Goal: Task Accomplishment & Management: Complete application form

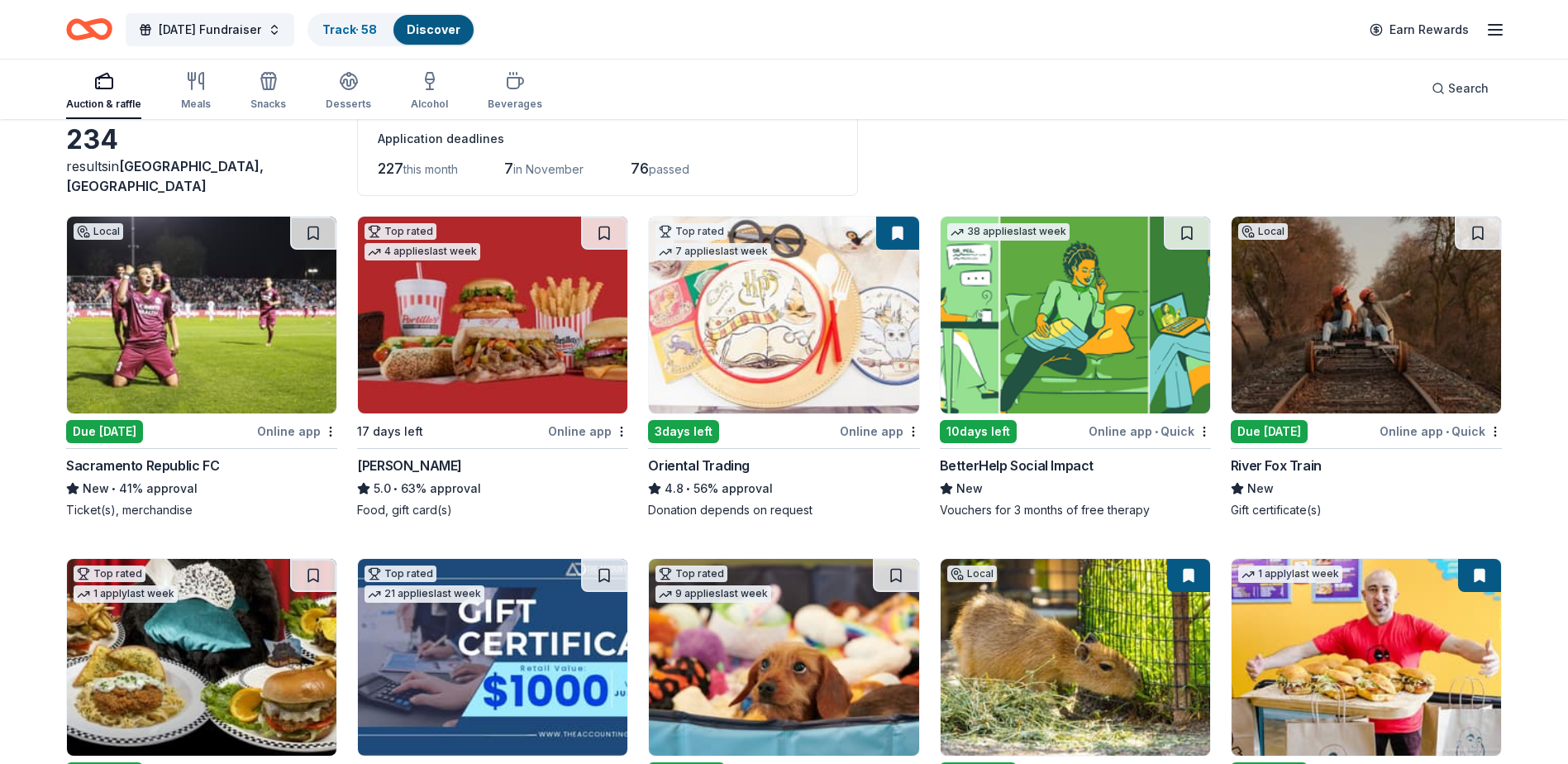
scroll to position [82, 0]
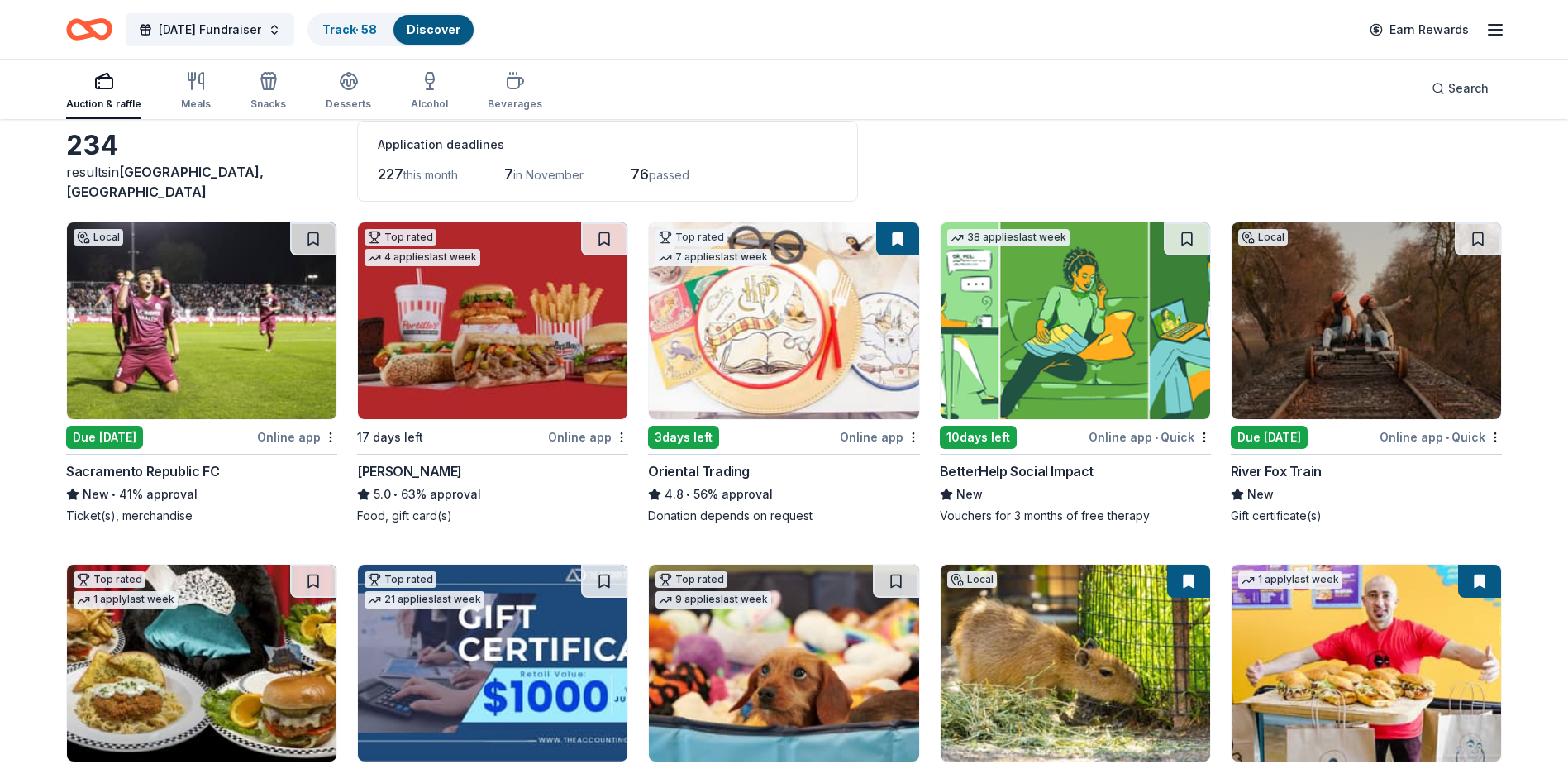
click at [109, 104] on div "Auction & raffle" at bounding box center [104, 105] width 75 height 14
click at [102, 99] on div "Auction & raffle" at bounding box center [104, 105] width 75 height 14
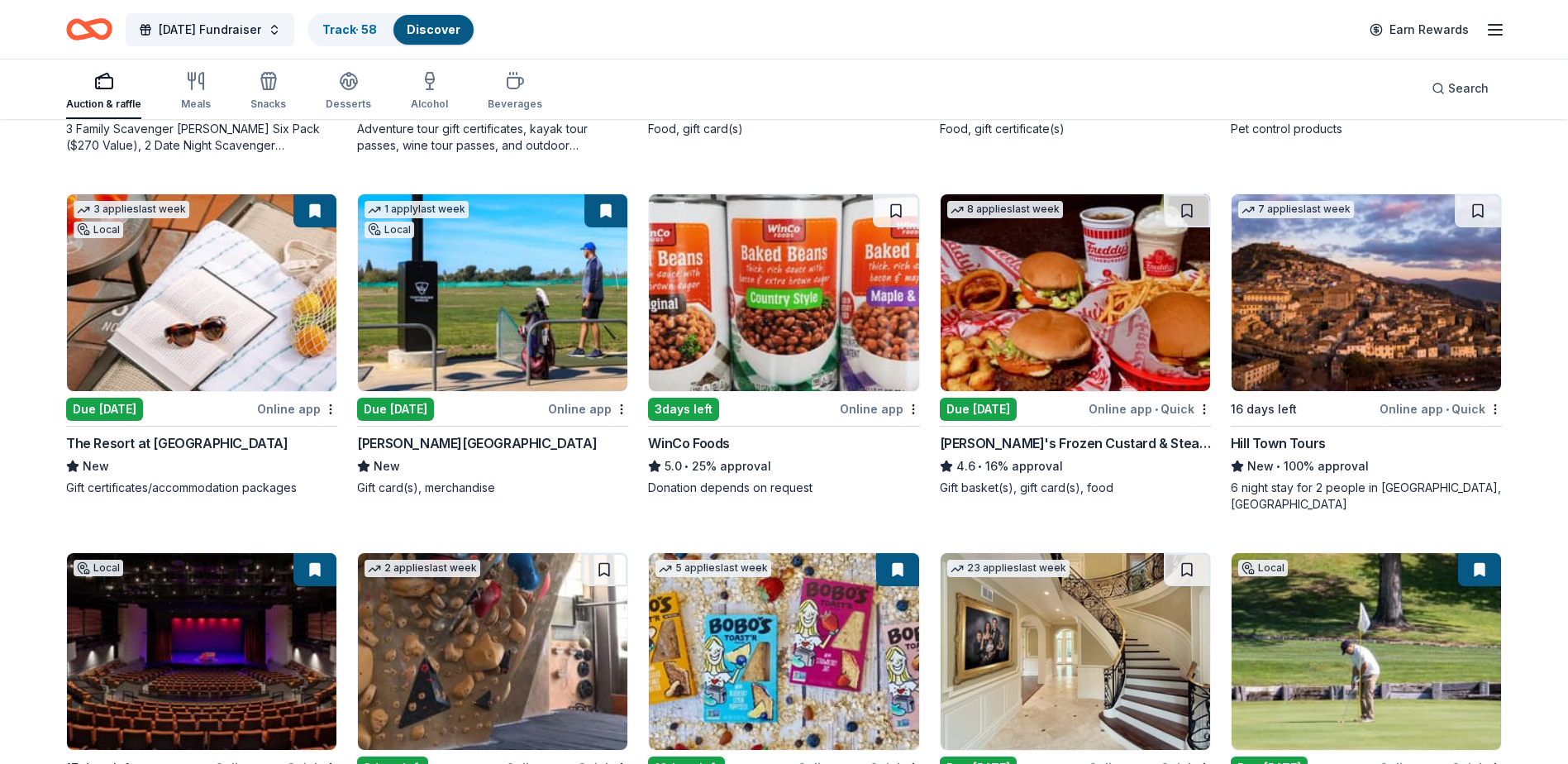
scroll to position [1200, 0]
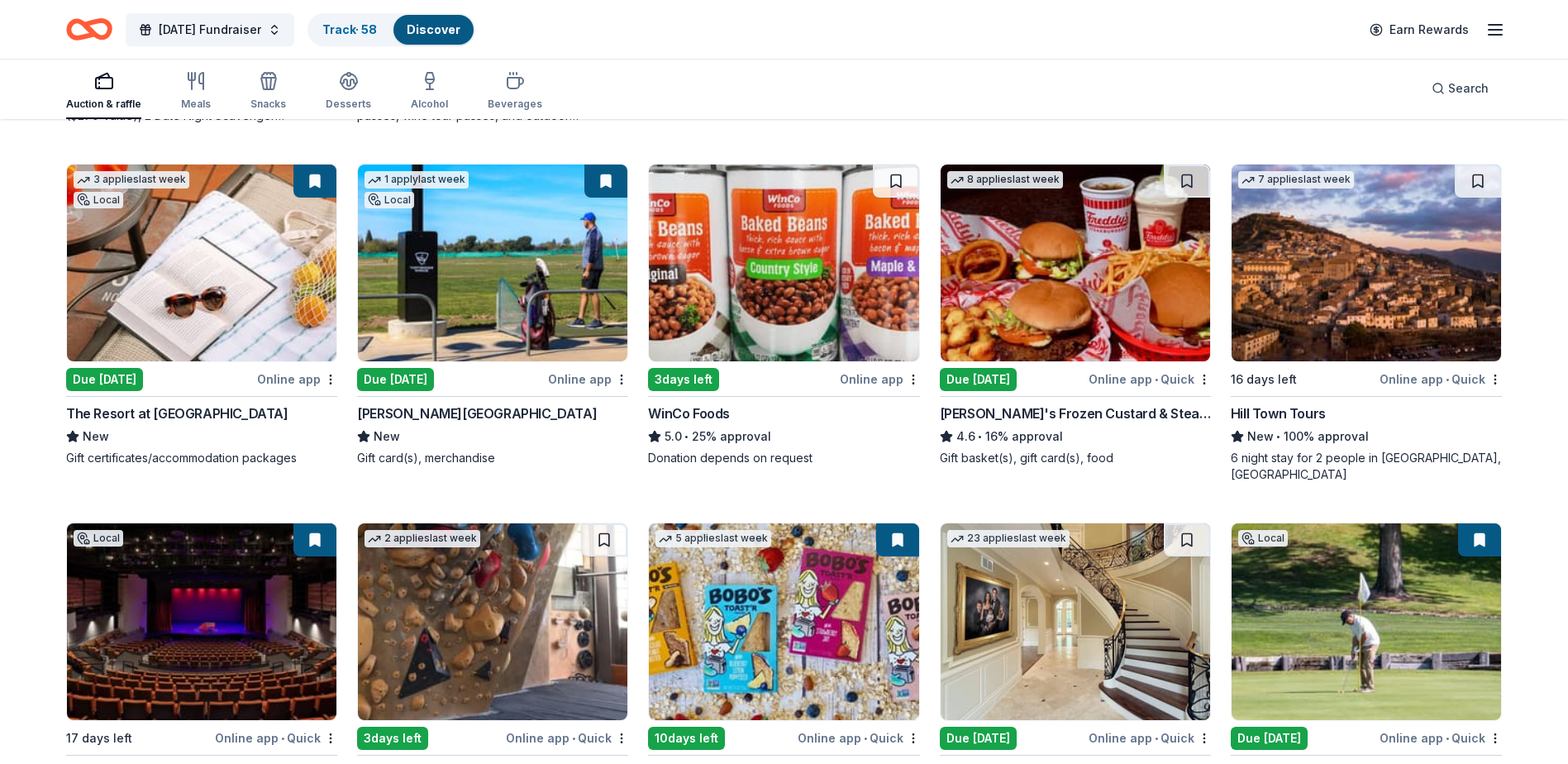
click at [464, 270] on img at bounding box center [492, 263] width 269 height 197
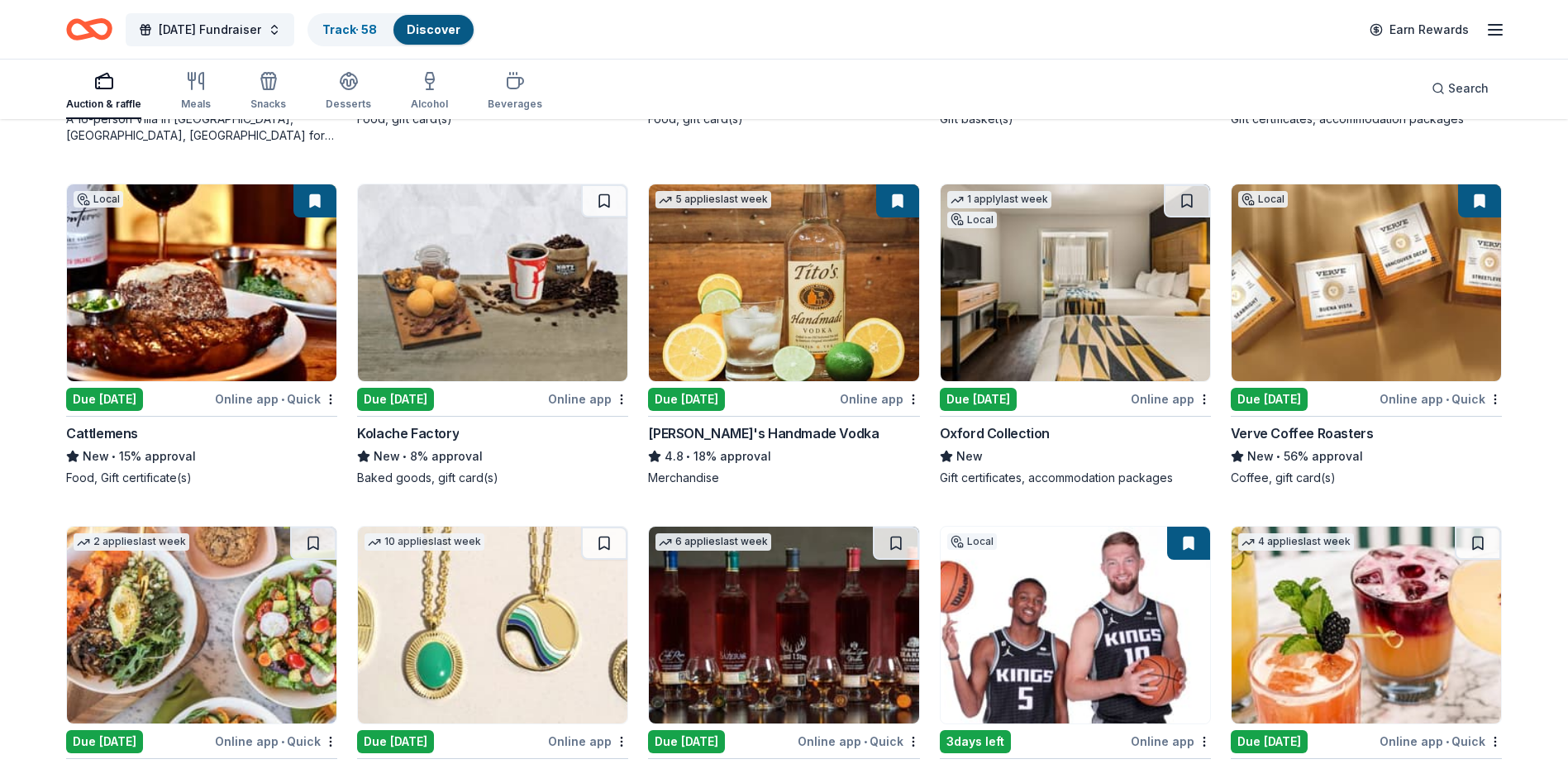
scroll to position [2923, 0]
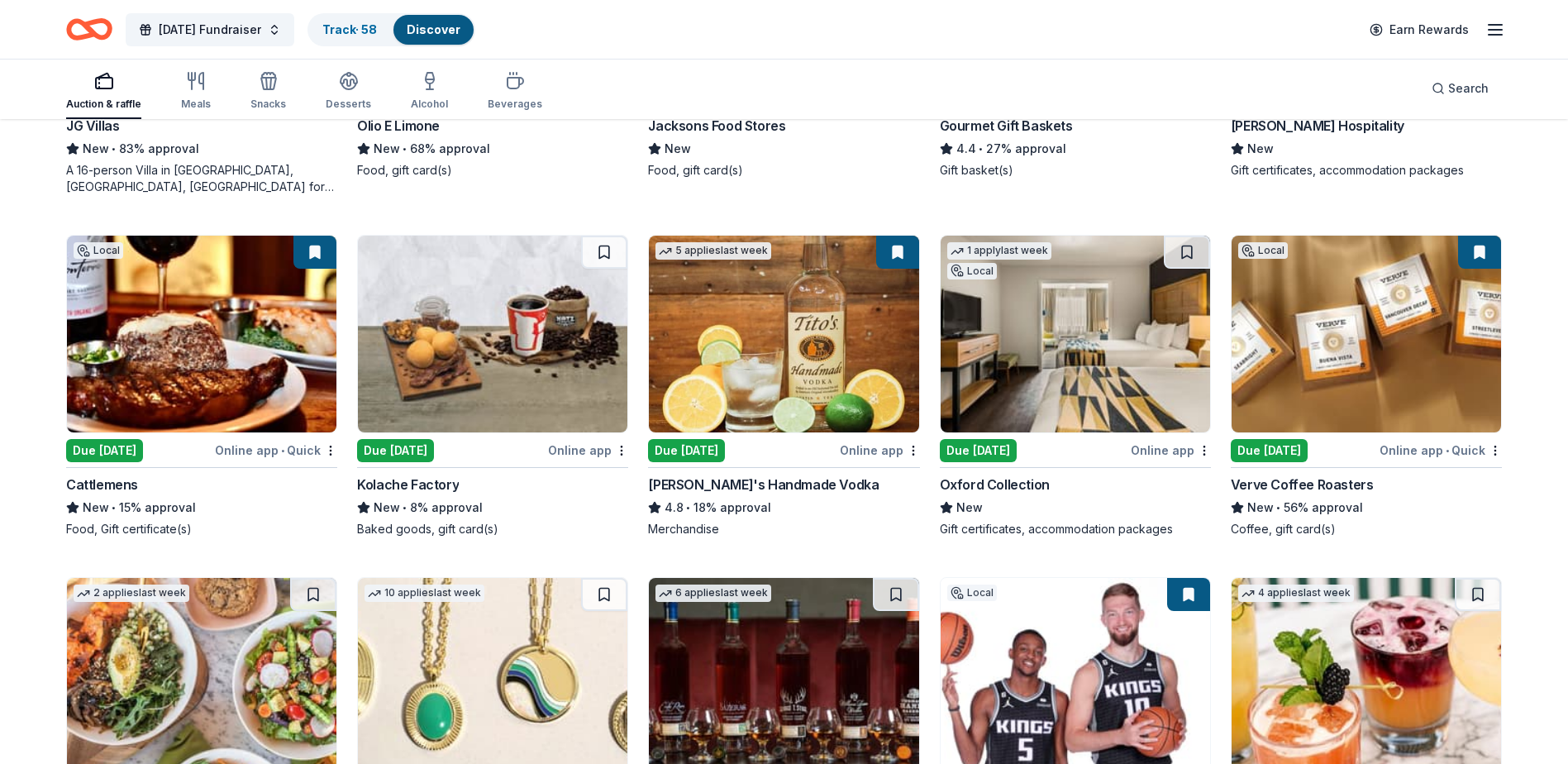
click at [261, 327] on img at bounding box center [201, 334] width 269 height 197
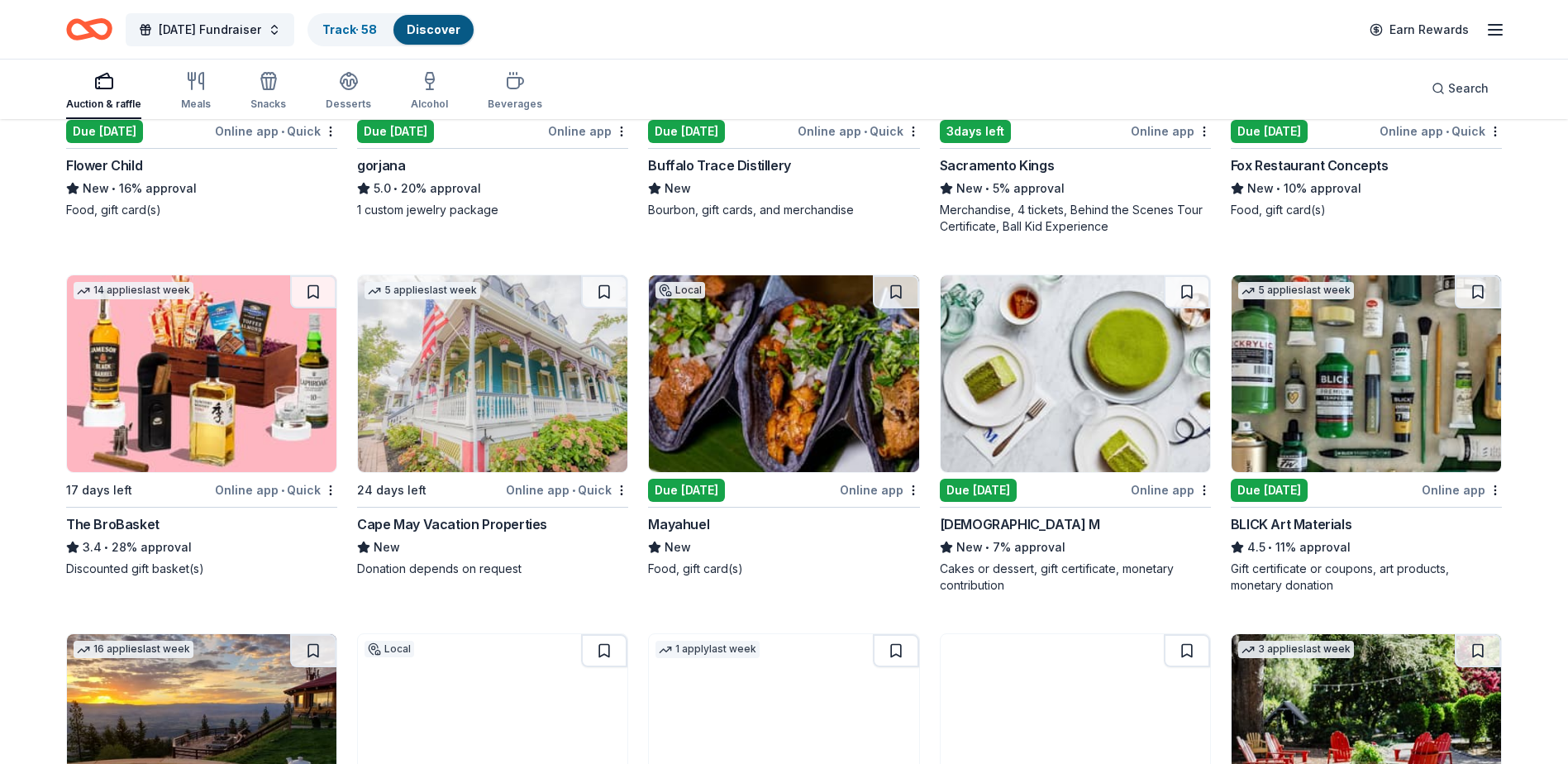
scroll to position [3666, 0]
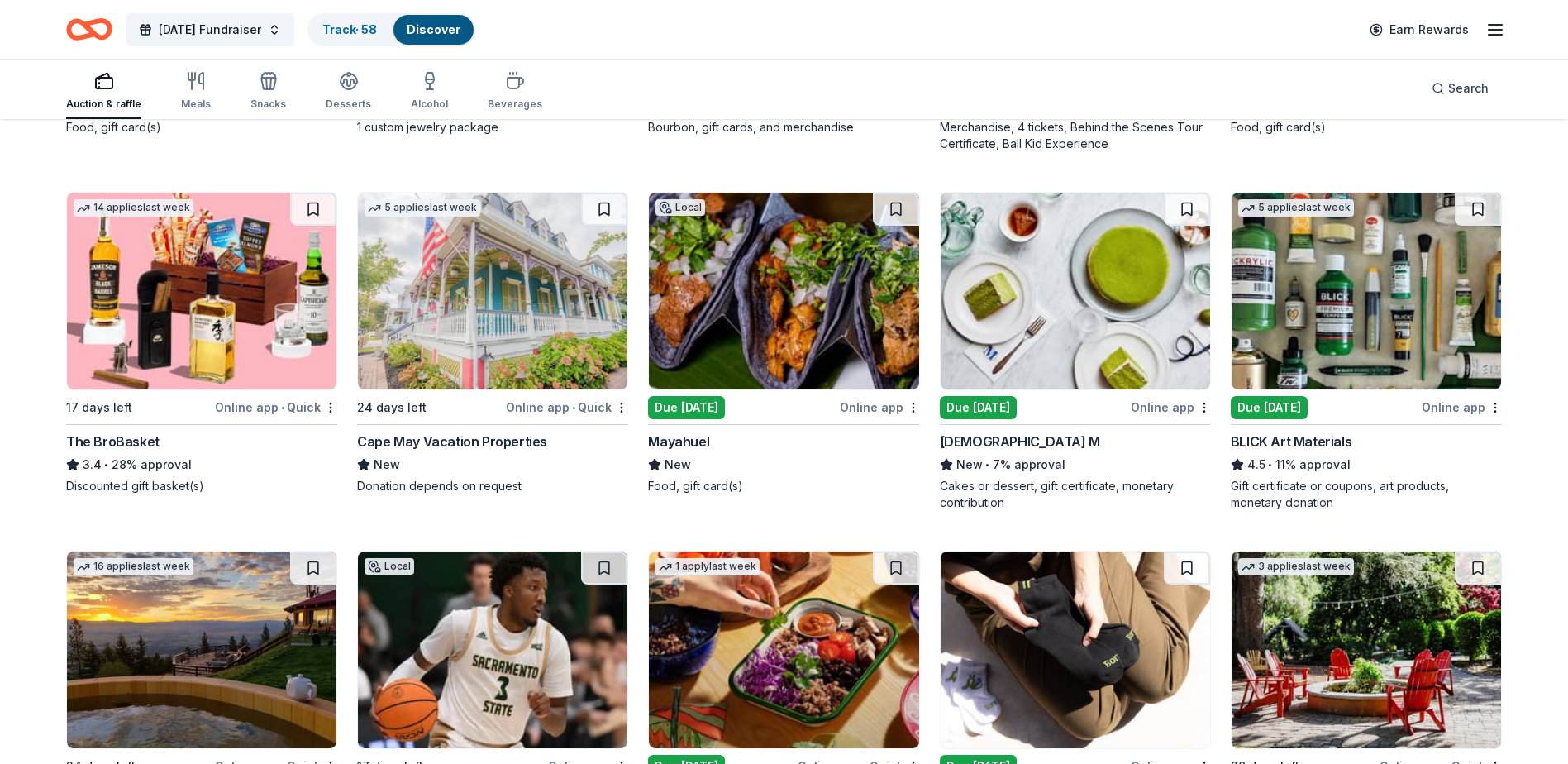
click at [195, 315] on img at bounding box center [201, 291] width 269 height 197
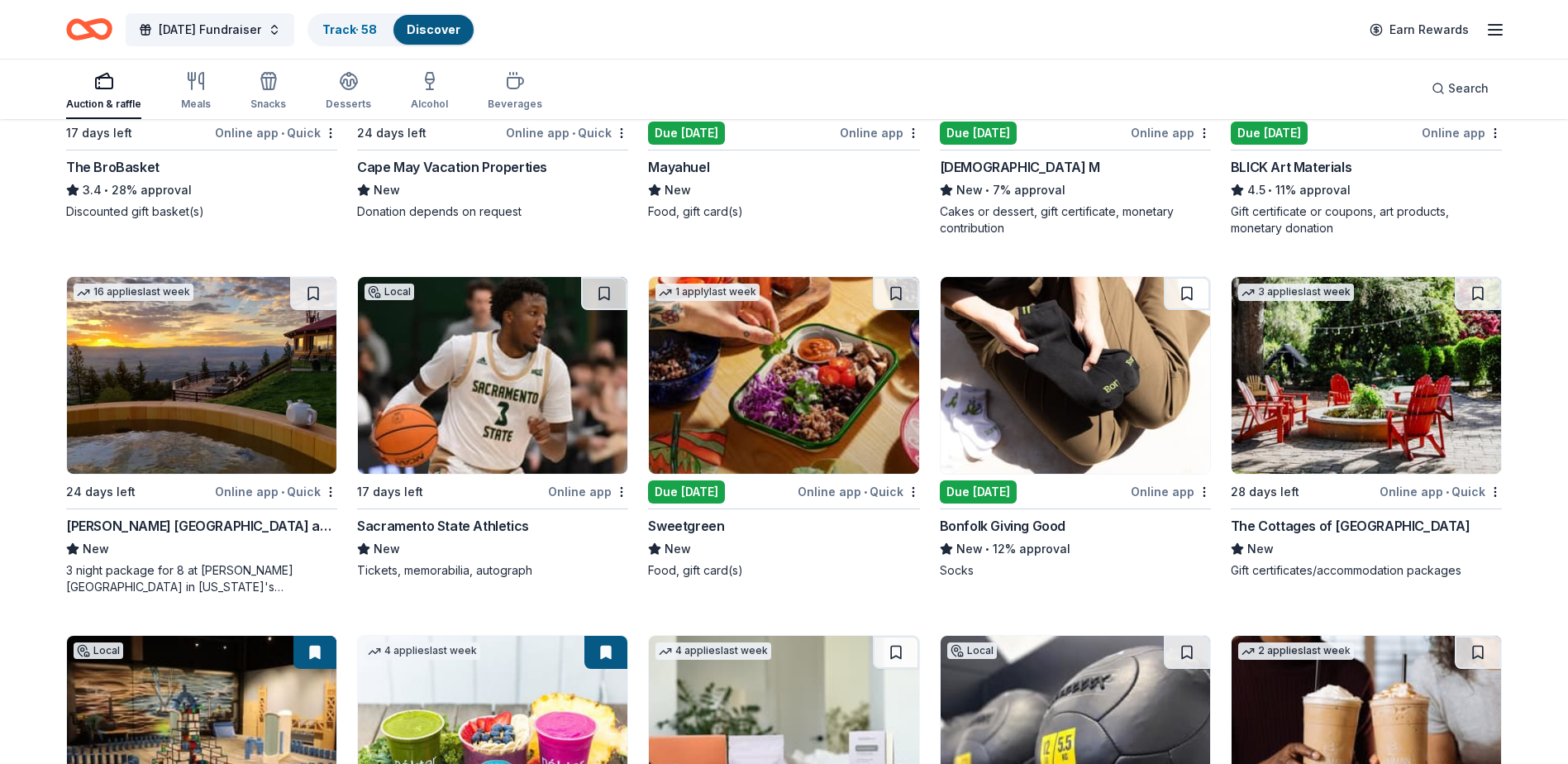
scroll to position [3971, 0]
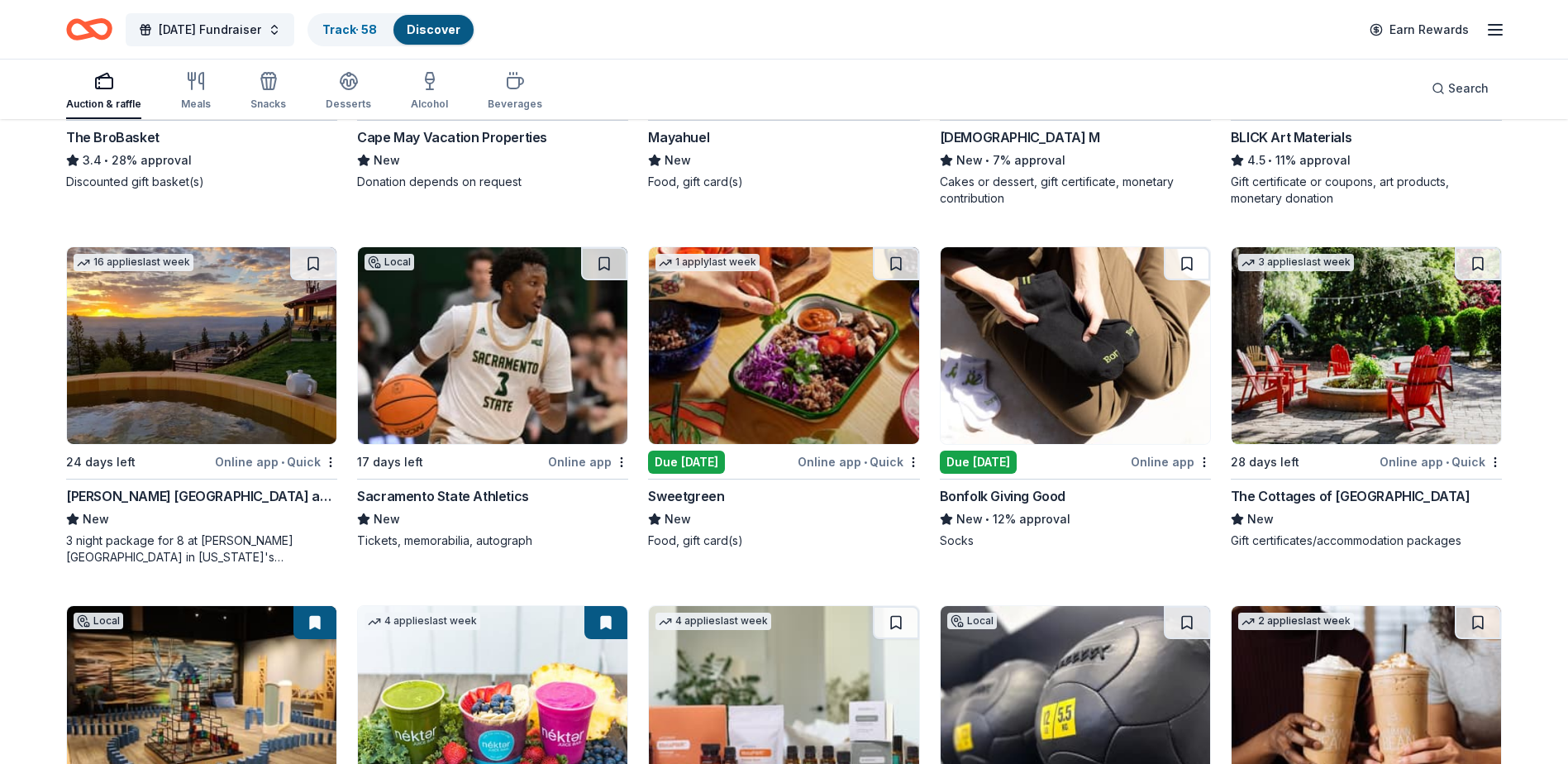
click at [1385, 341] on img at bounding box center [1365, 345] width 269 height 197
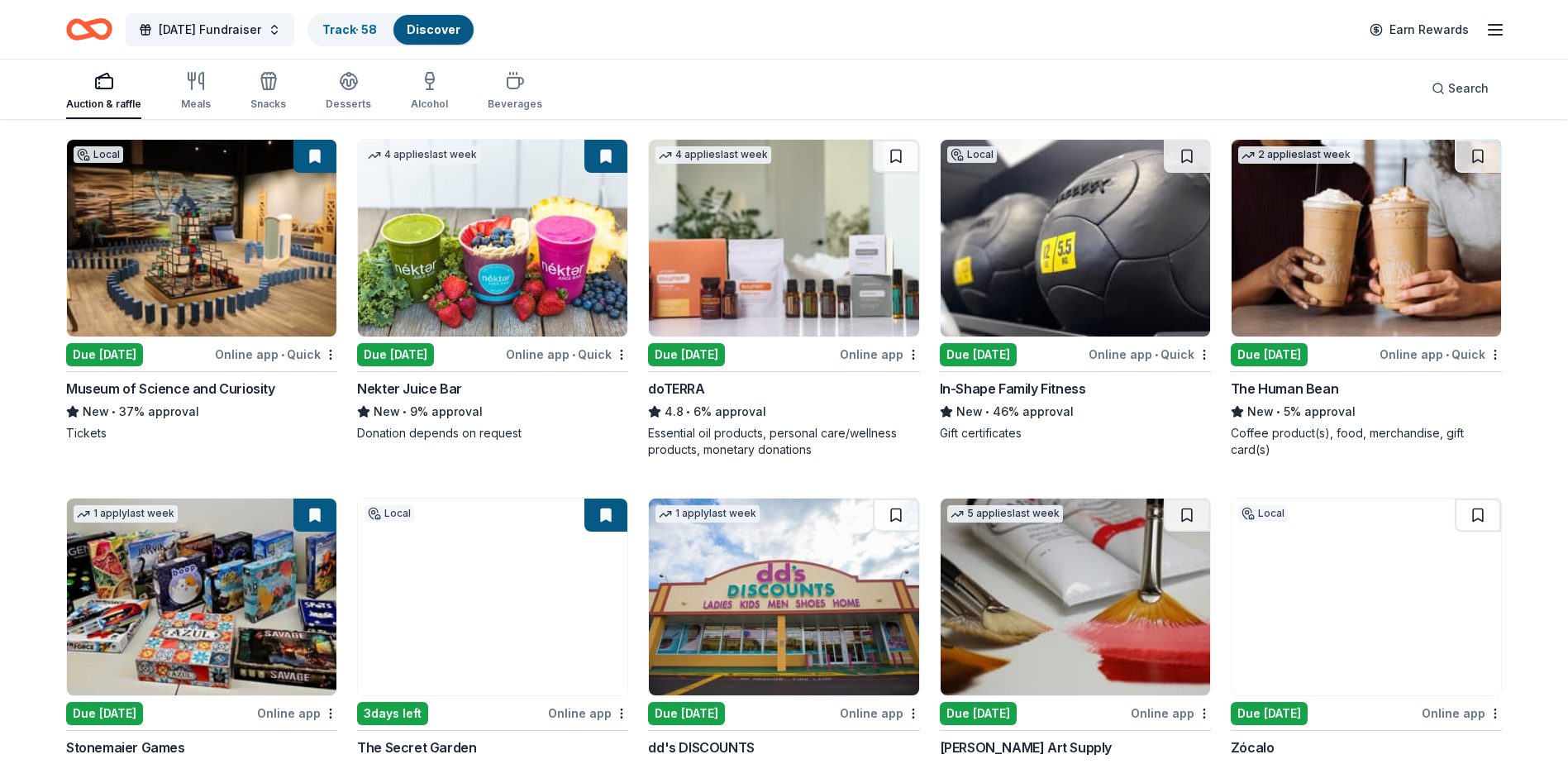
scroll to position [4466, 0]
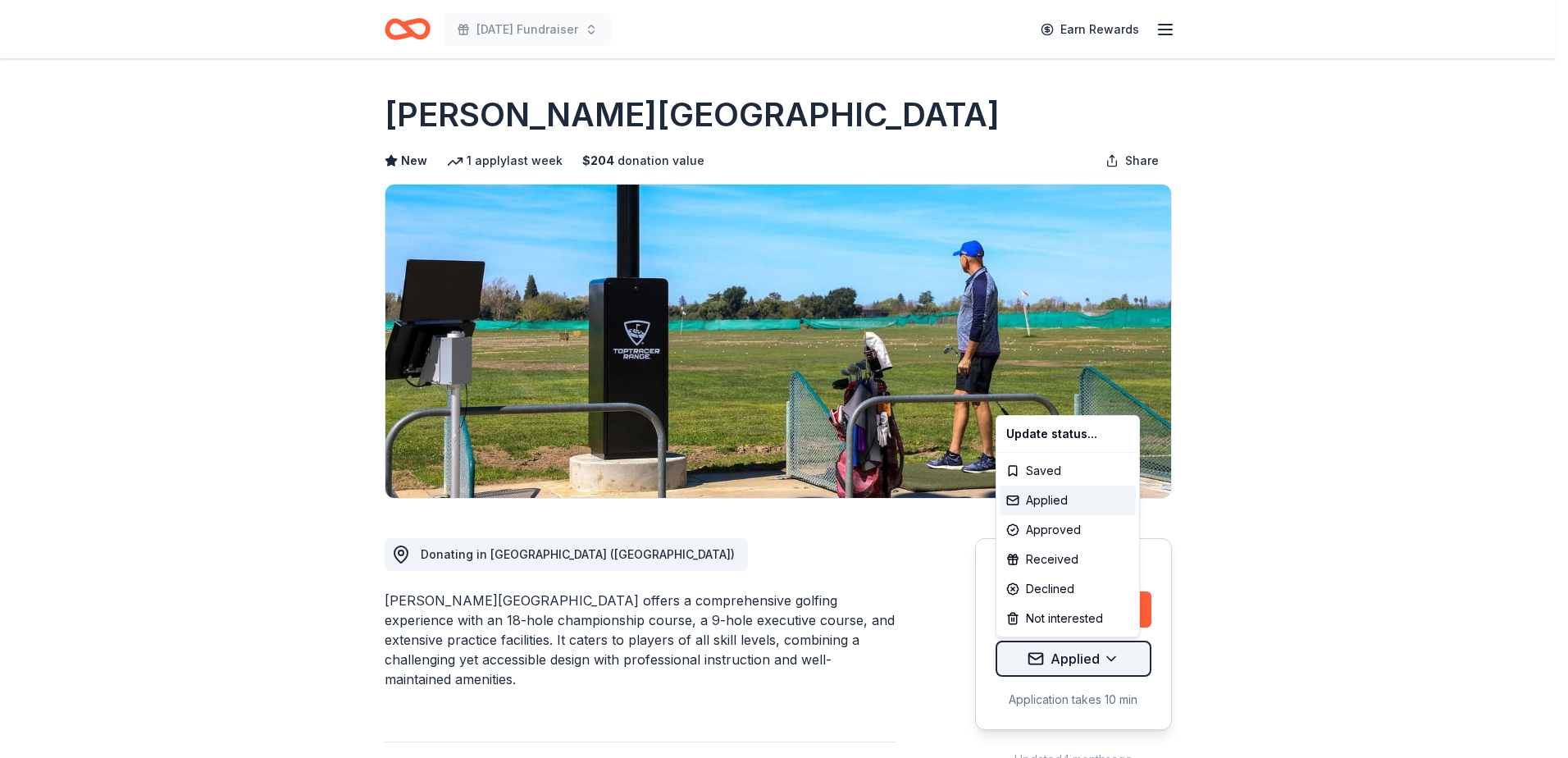
click at [1085, 661] on html "Veterans Day Fundraiser Earn Rewards Due tomorrow Share Bing Maloney Golf Compl…" at bounding box center [784, 379] width 1568 height 758
click at [1057, 561] on div "Received" at bounding box center [1068, 559] width 136 height 29
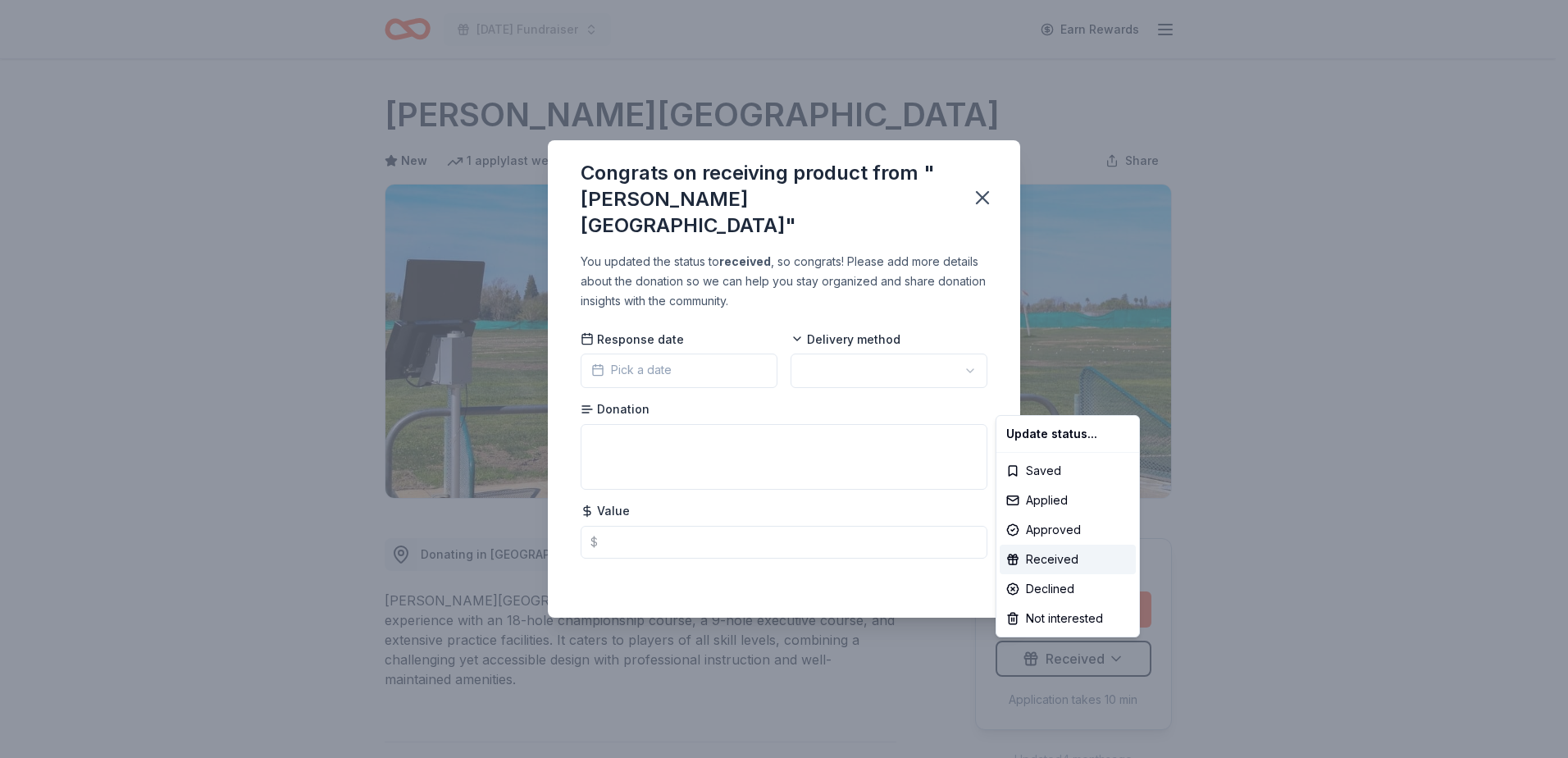
click at [608, 430] on html "Veterans Day Fundraiser Earn Rewards Due tomorrow Share Bing Maloney Golf Compl…" at bounding box center [784, 379] width 1568 height 758
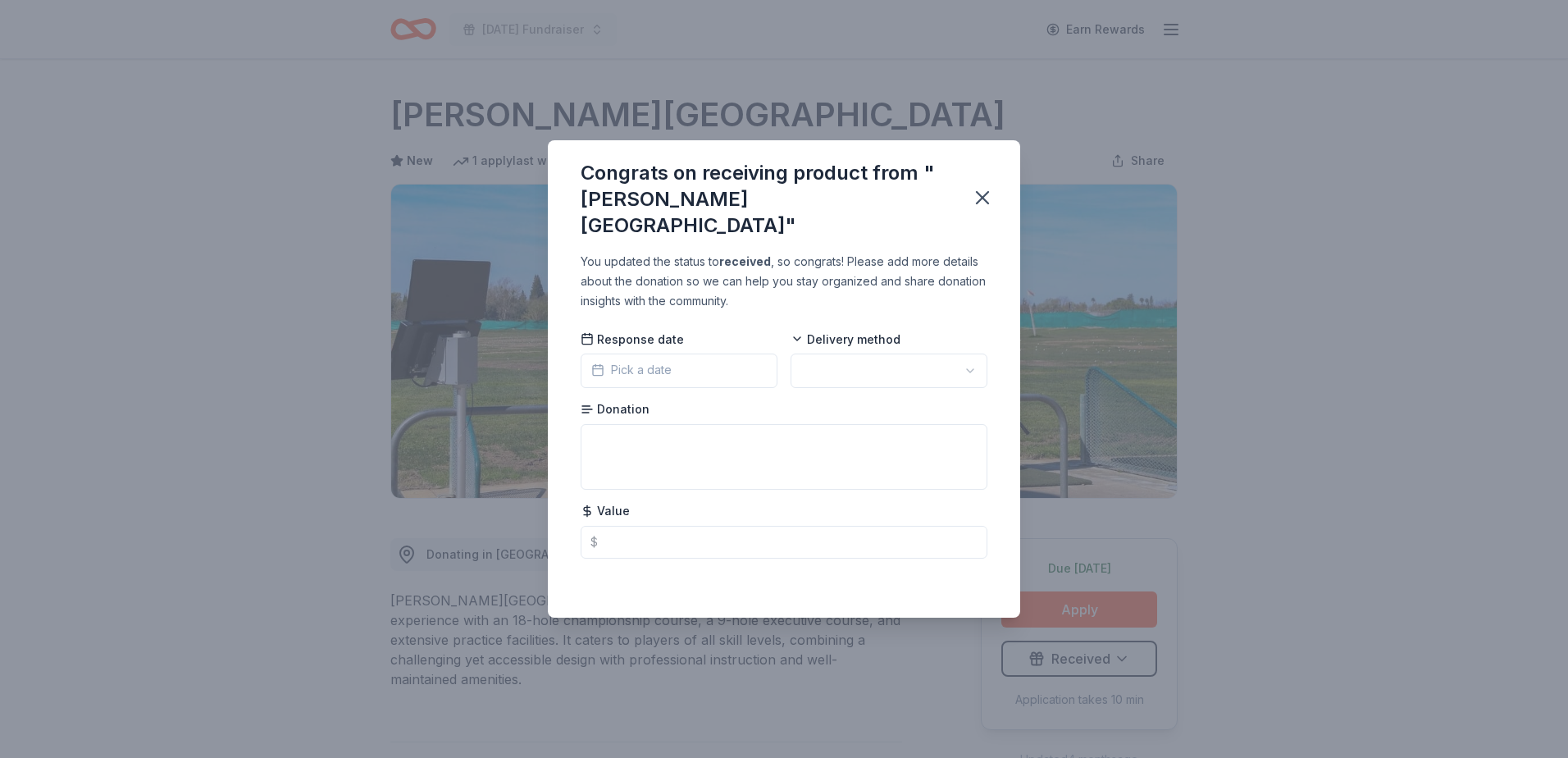
click at [627, 360] on span "Pick a date" at bounding box center [631, 369] width 81 height 19
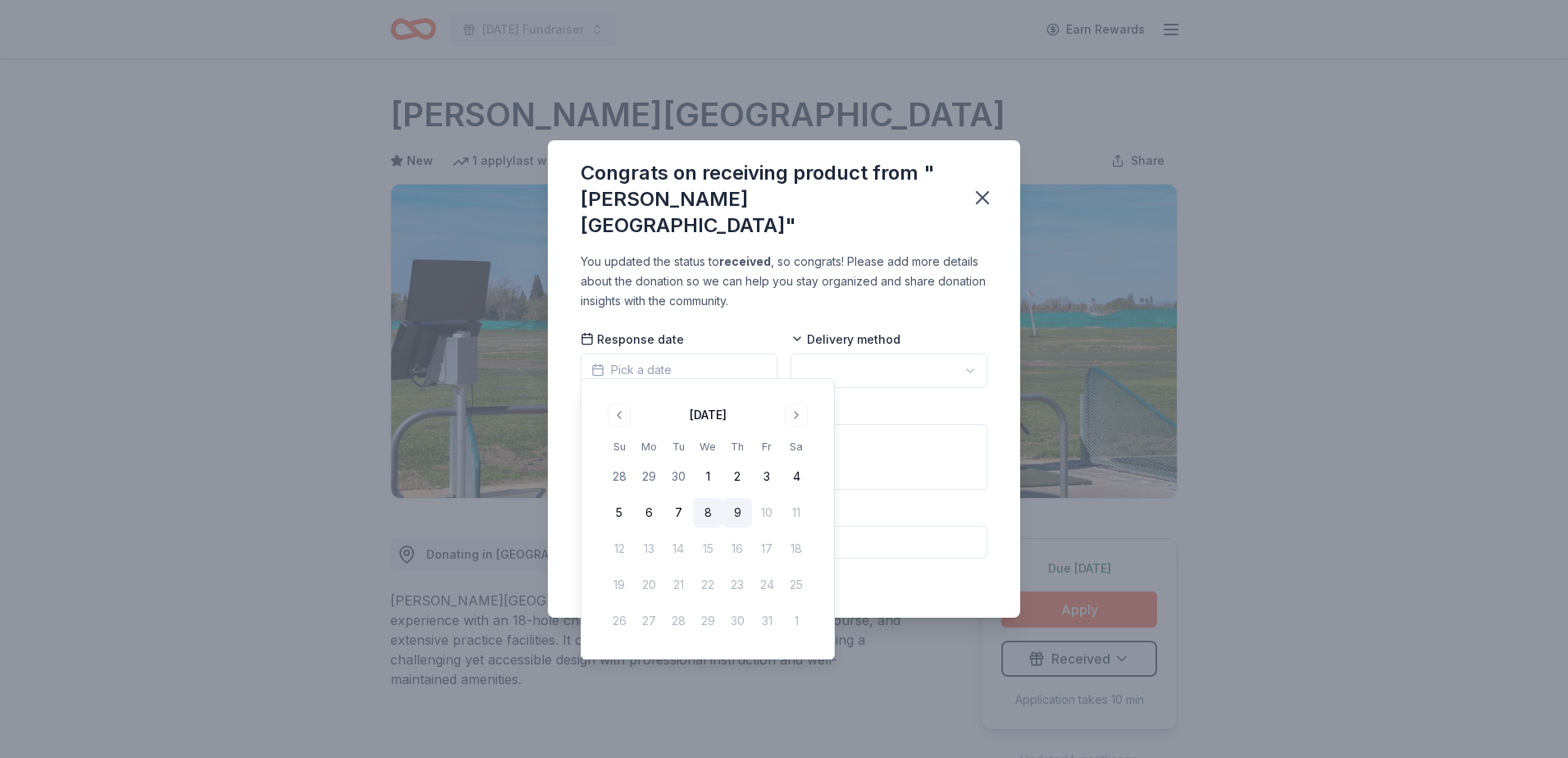
click at [703, 508] on button "8" at bounding box center [707, 512] width 29 height 29
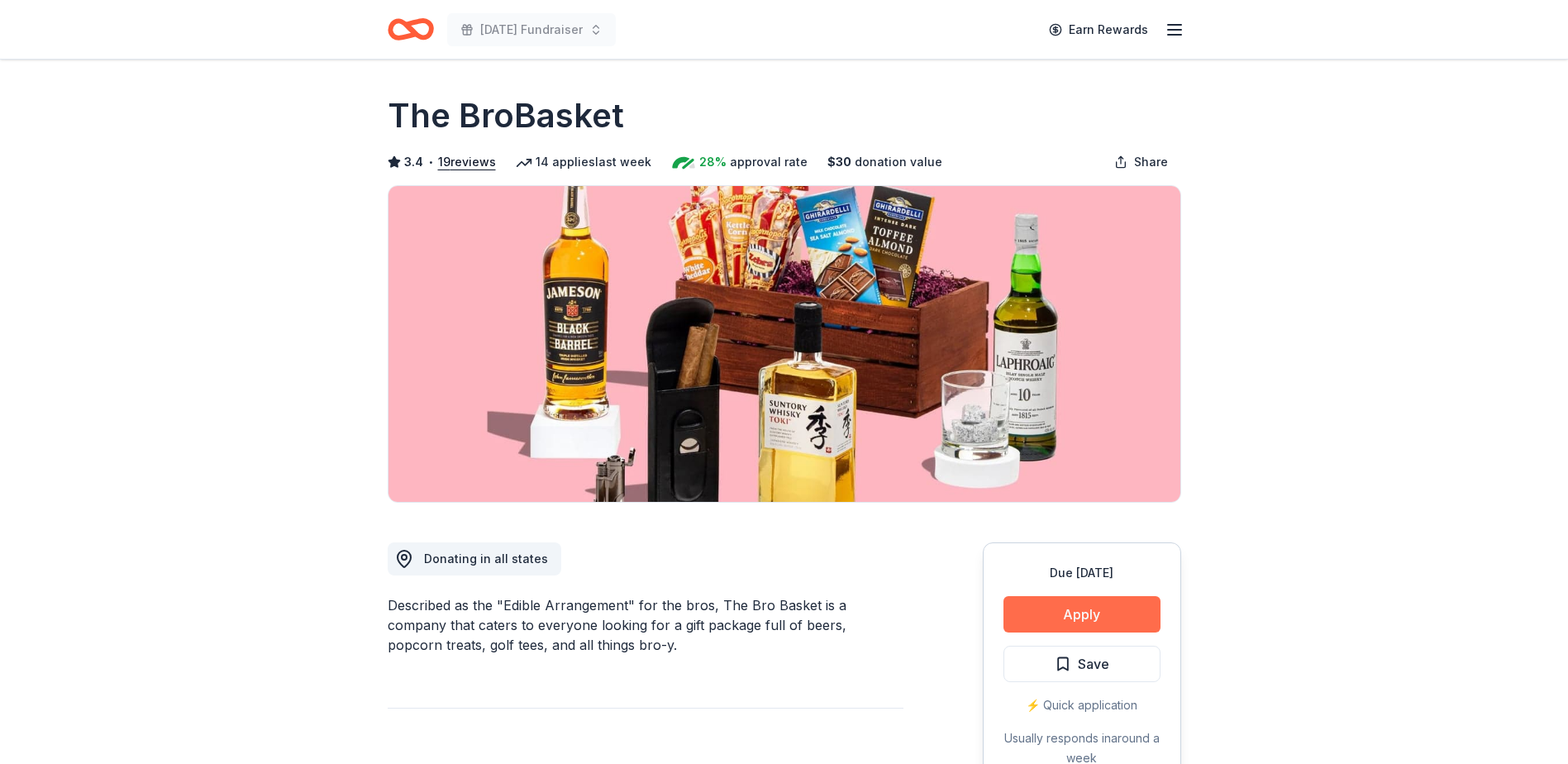
click at [1067, 618] on button "Apply" at bounding box center [1081, 613] width 157 height 36
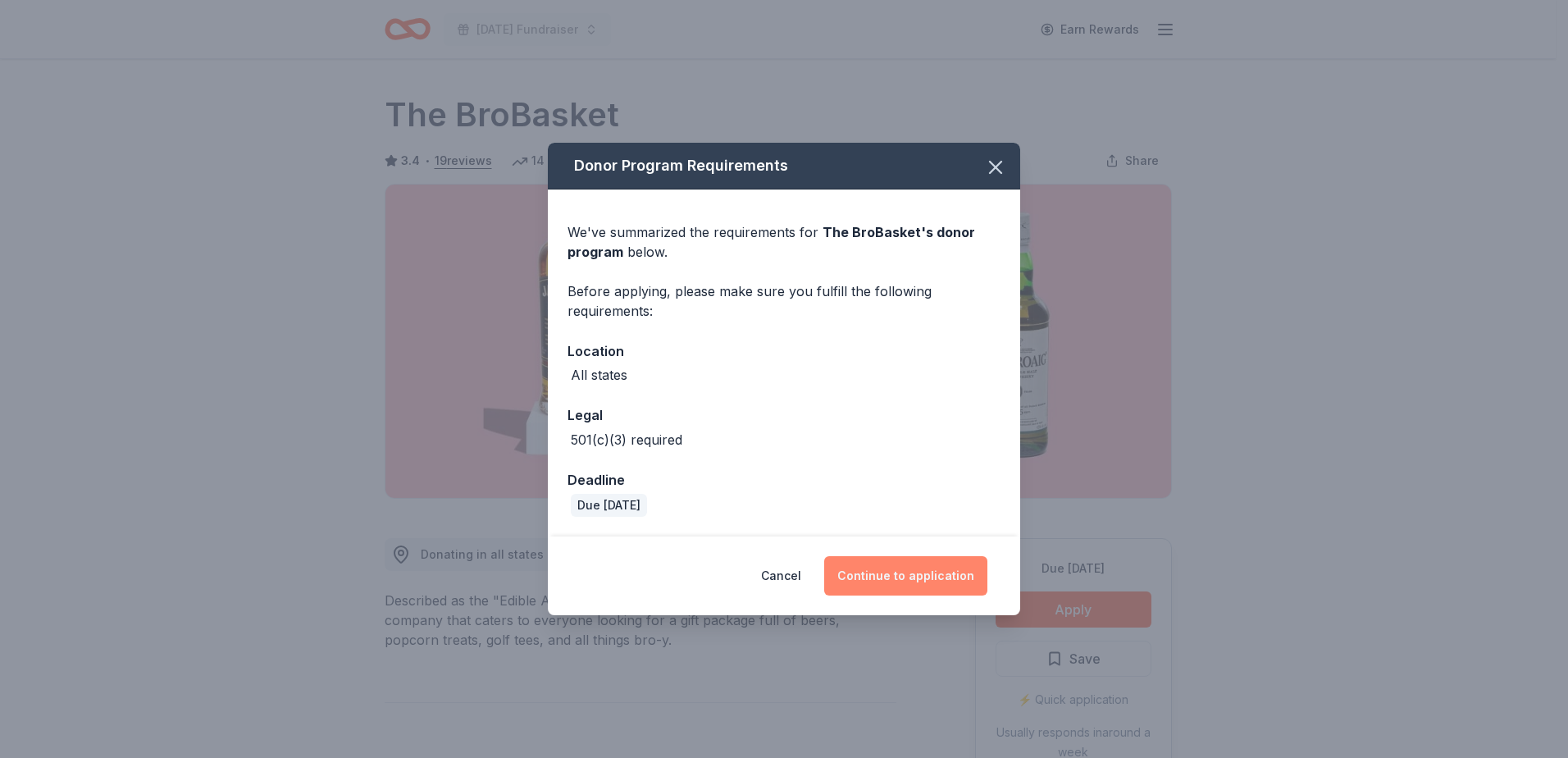
click at [904, 575] on button "Continue to application" at bounding box center [905, 575] width 163 height 40
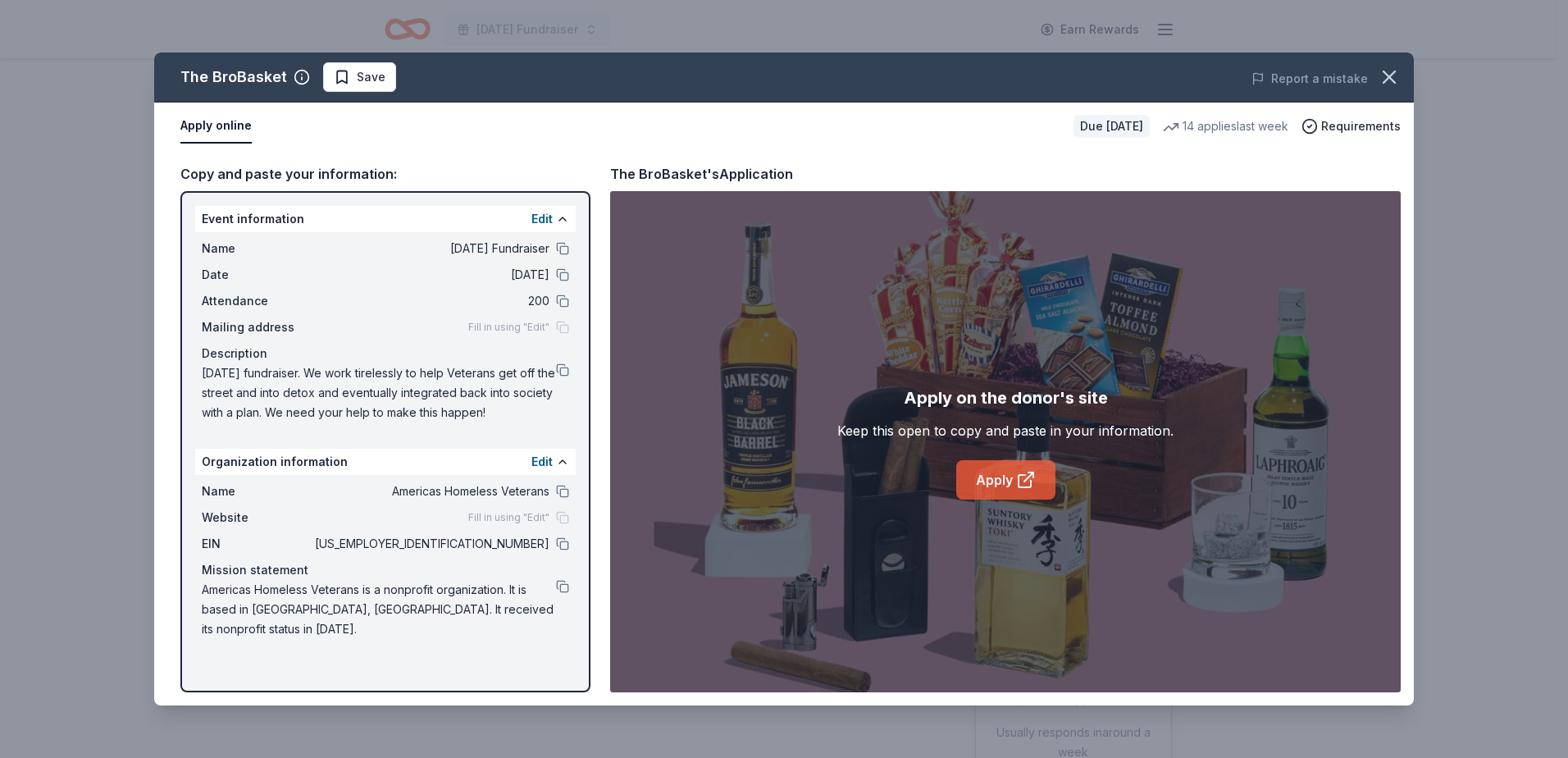
click at [1011, 478] on link "Apply" at bounding box center [1006, 479] width 99 height 40
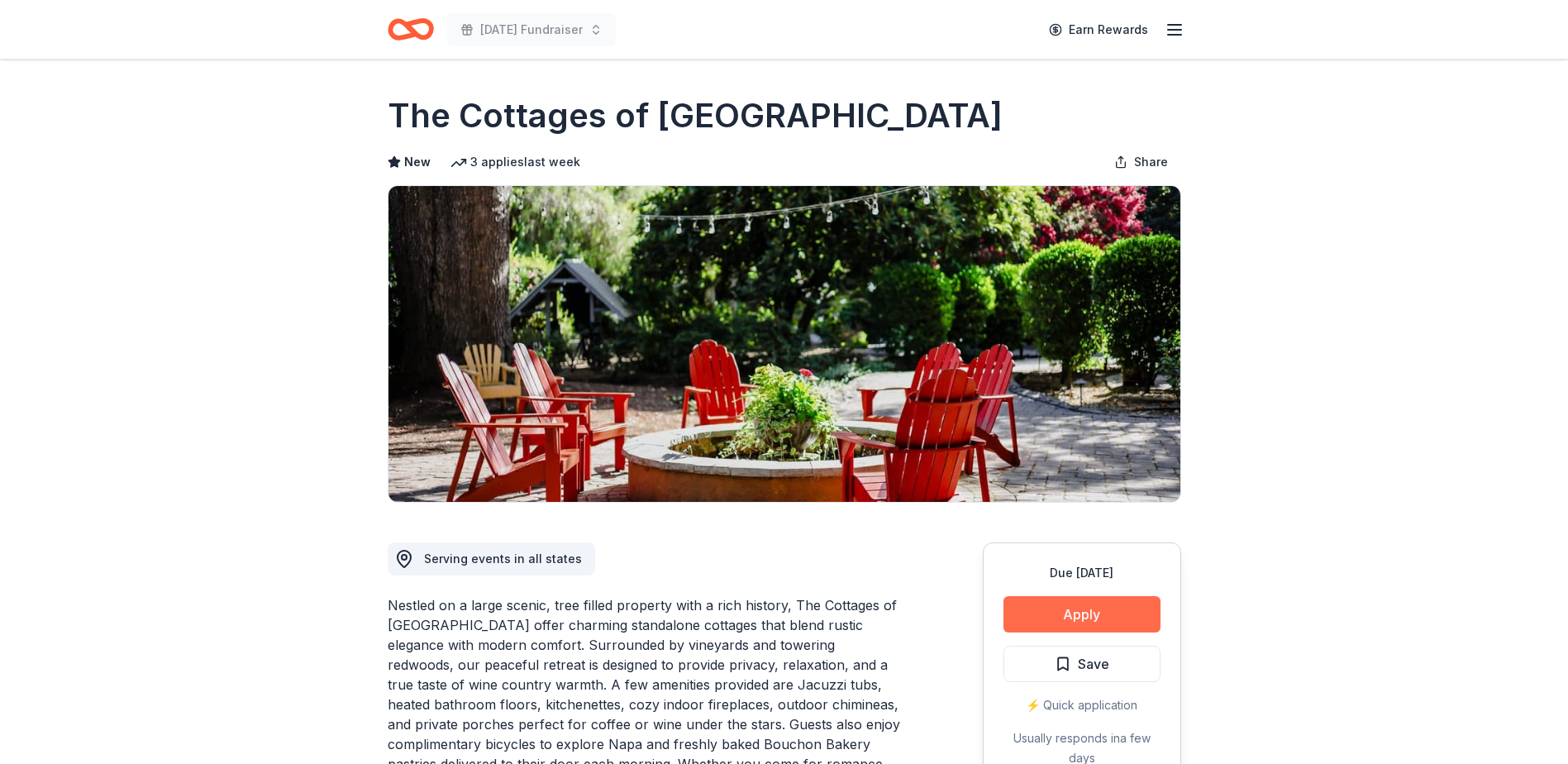
click at [1110, 612] on button "Apply" at bounding box center [1081, 613] width 157 height 36
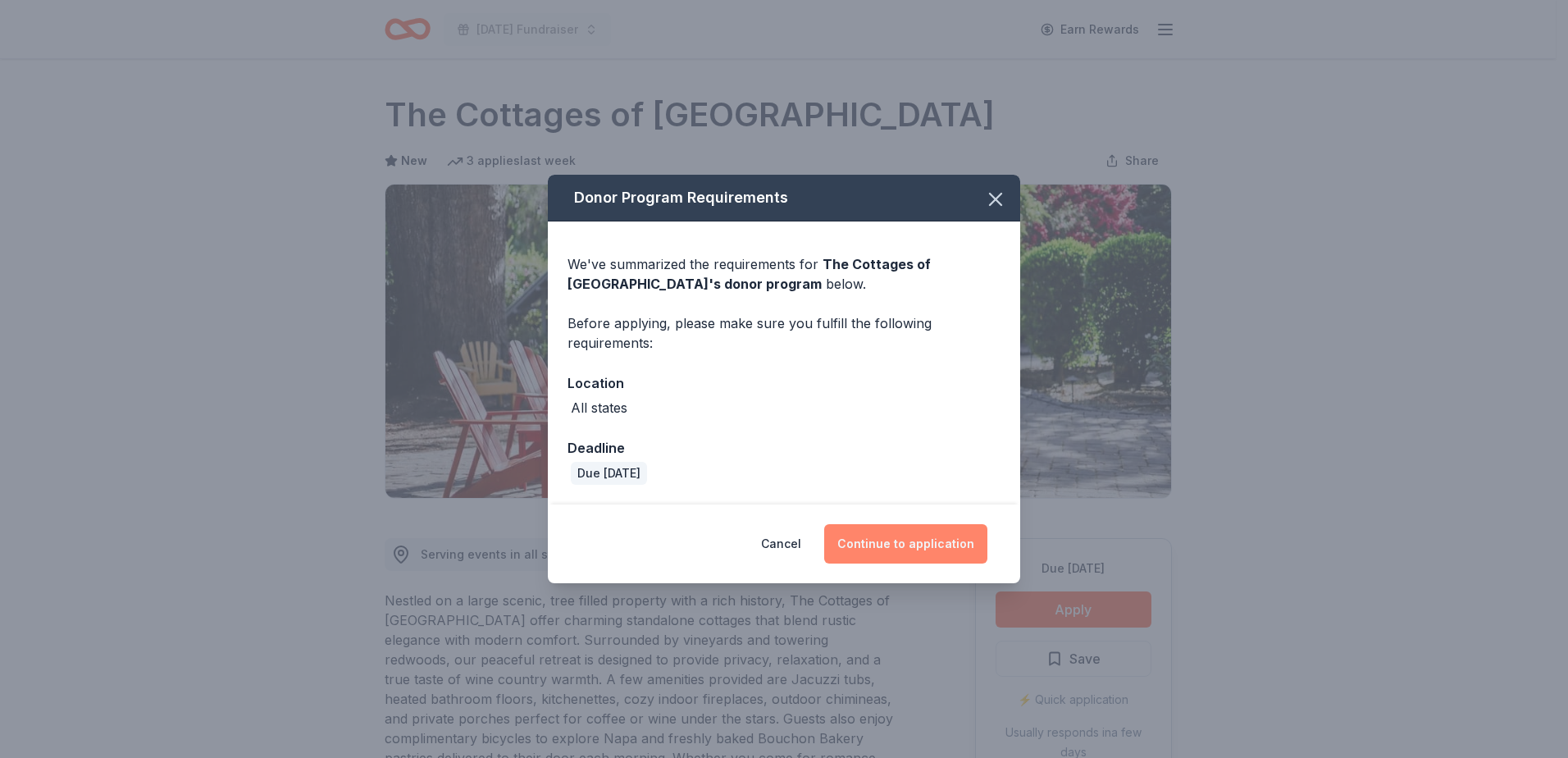
click at [895, 534] on button "Continue to application" at bounding box center [905, 543] width 163 height 40
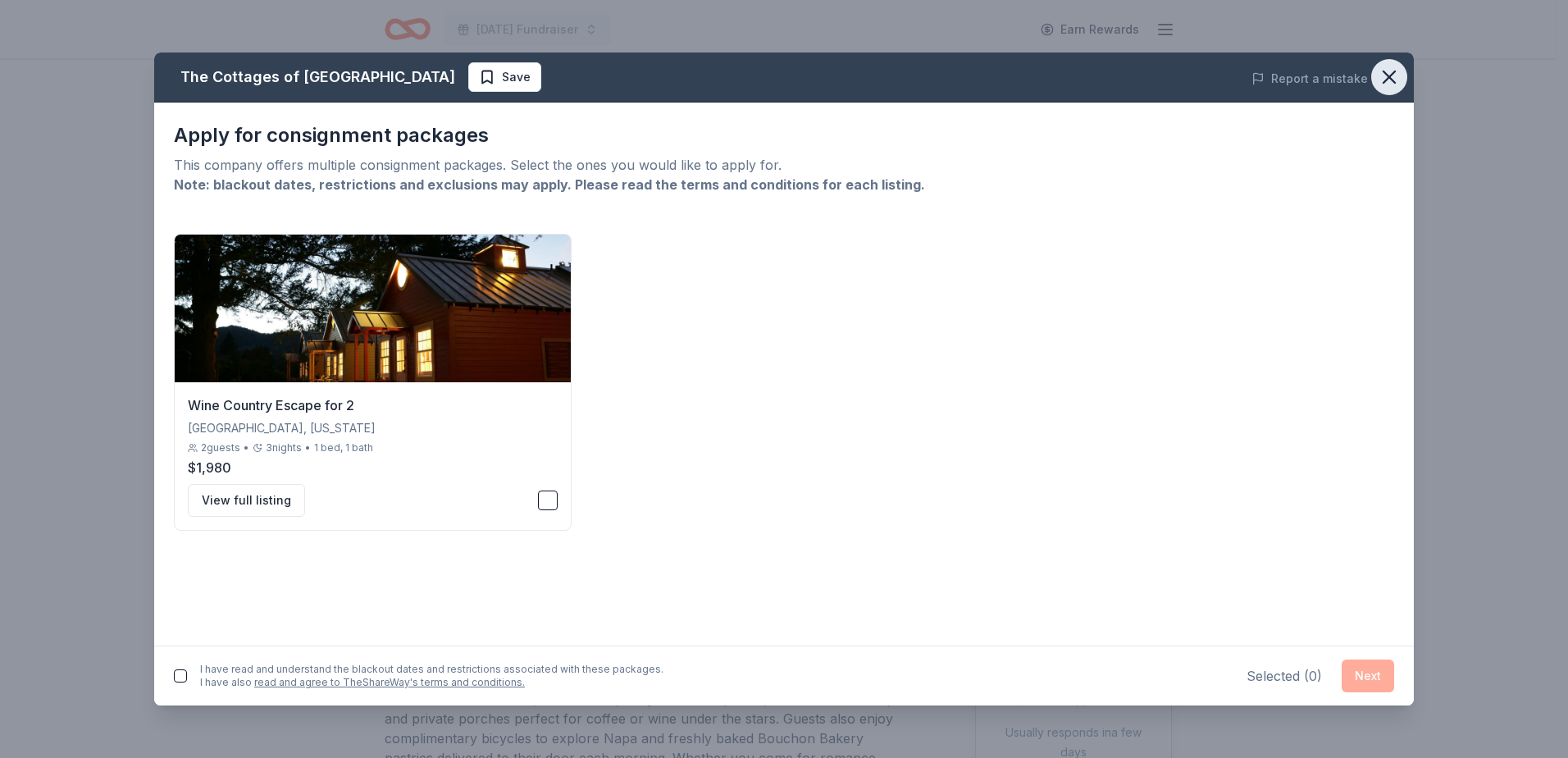
click at [1384, 79] on icon "button" at bounding box center [1389, 78] width 23 height 23
